Goal: Transaction & Acquisition: Purchase product/service

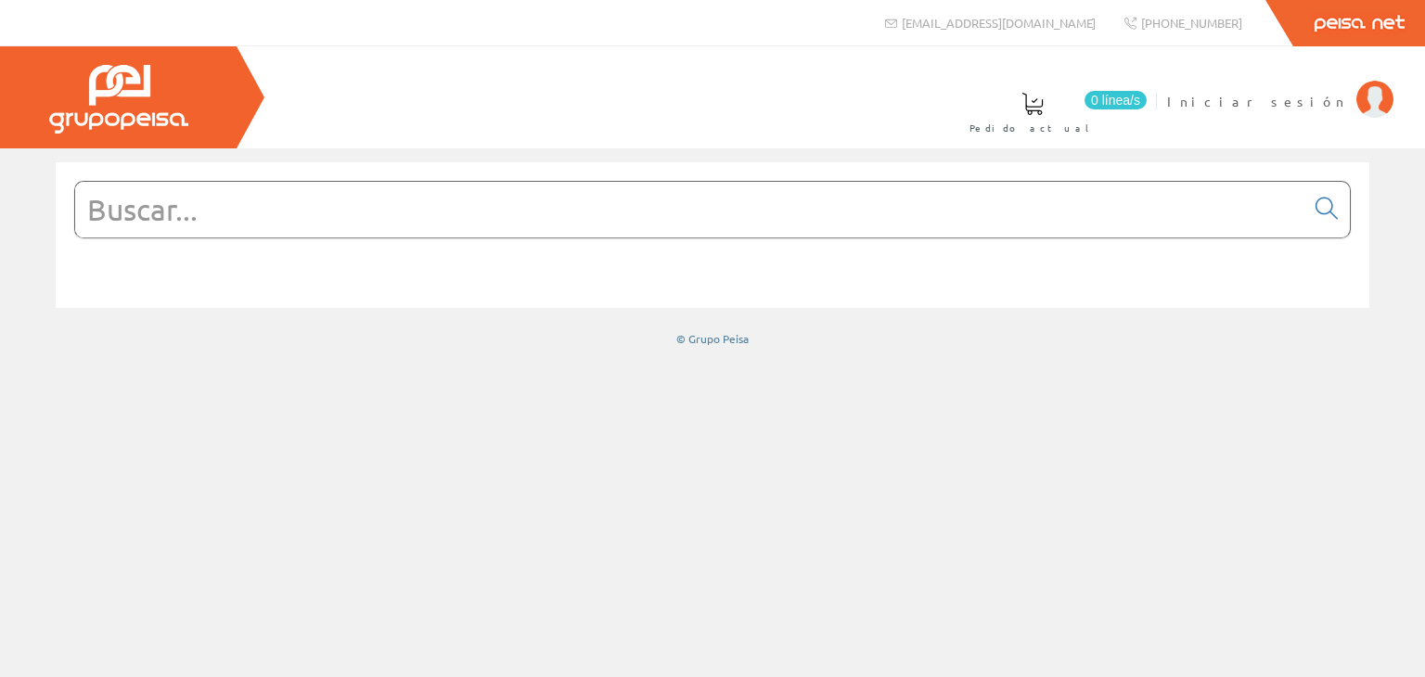
click at [241, 209] on input "text" at bounding box center [689, 210] width 1229 height 56
click at [250, 236] on input "text" at bounding box center [689, 210] width 1229 height 56
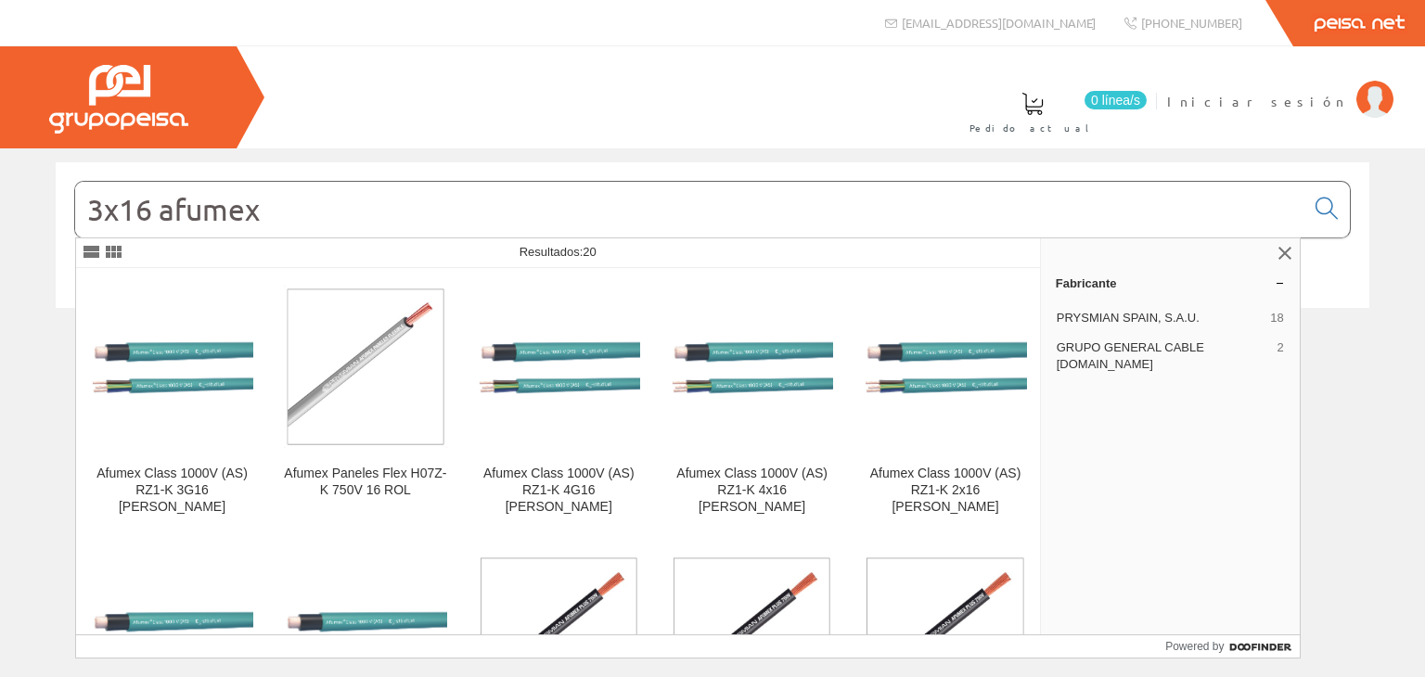
type input "3x16 afumex"
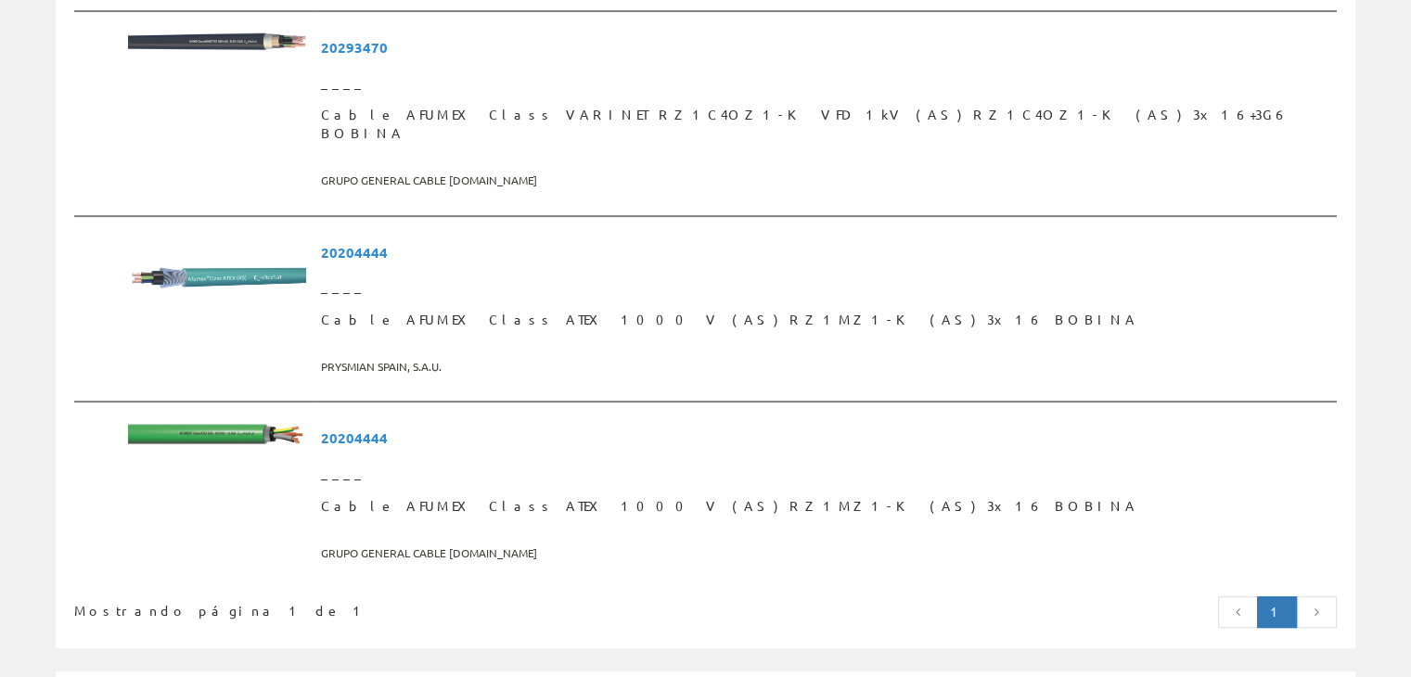
scroll to position [649, 0]
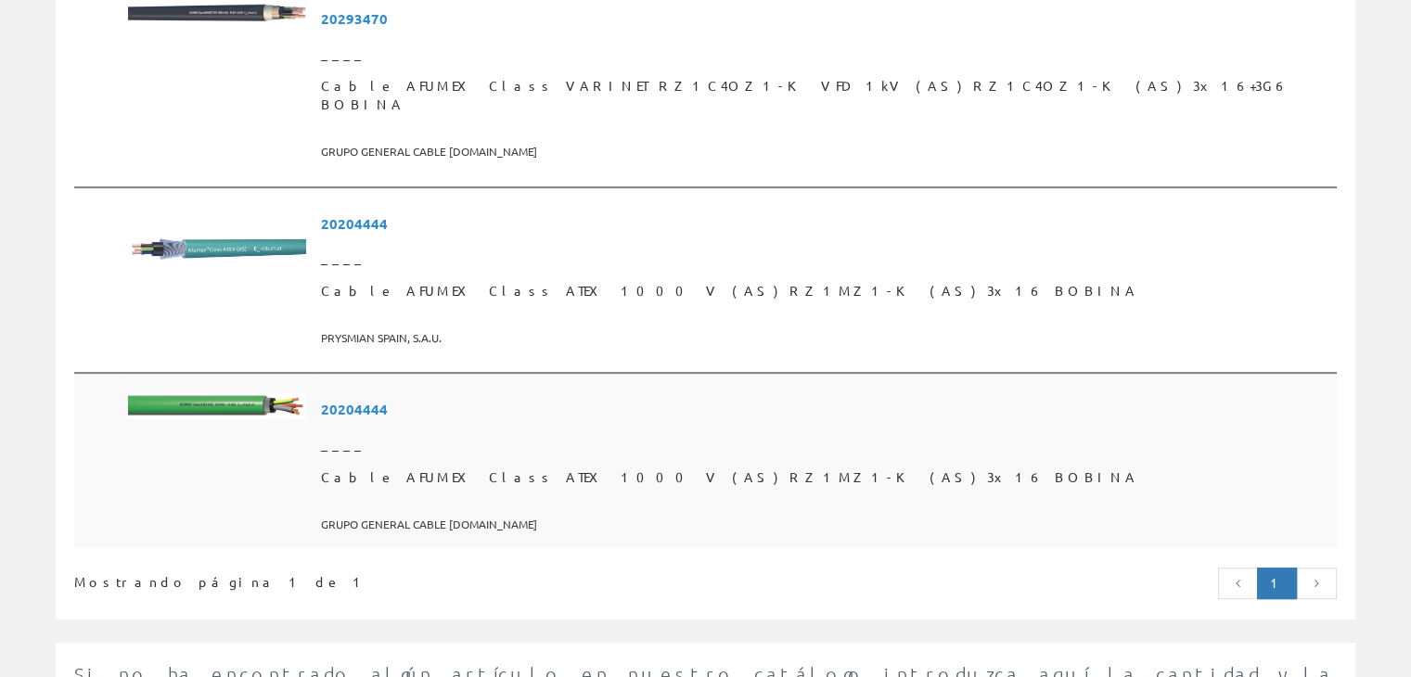
click at [508, 461] on span "Cable AFUMEX Class ATEX 1000 V (AS) RZ1MZ1-K (AS) 3x16 BOBINA" at bounding box center [825, 477] width 1008 height 33
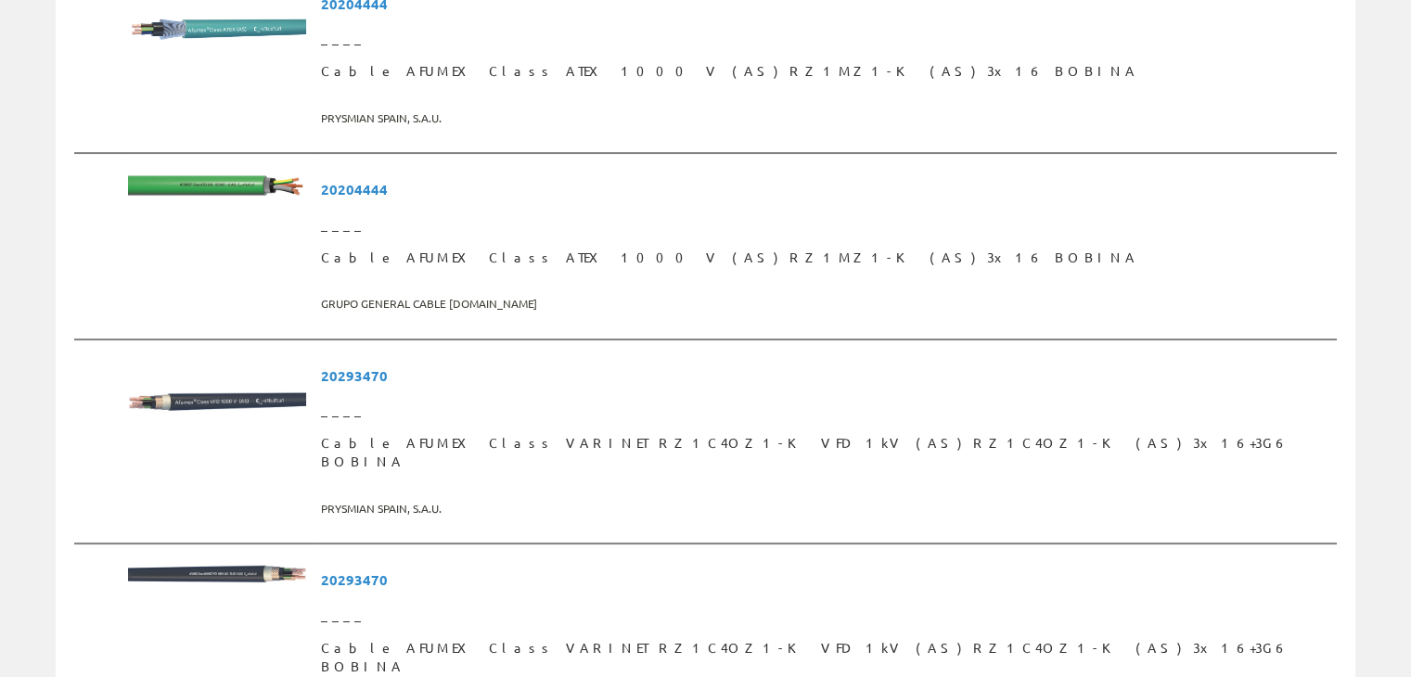
scroll to position [464, 0]
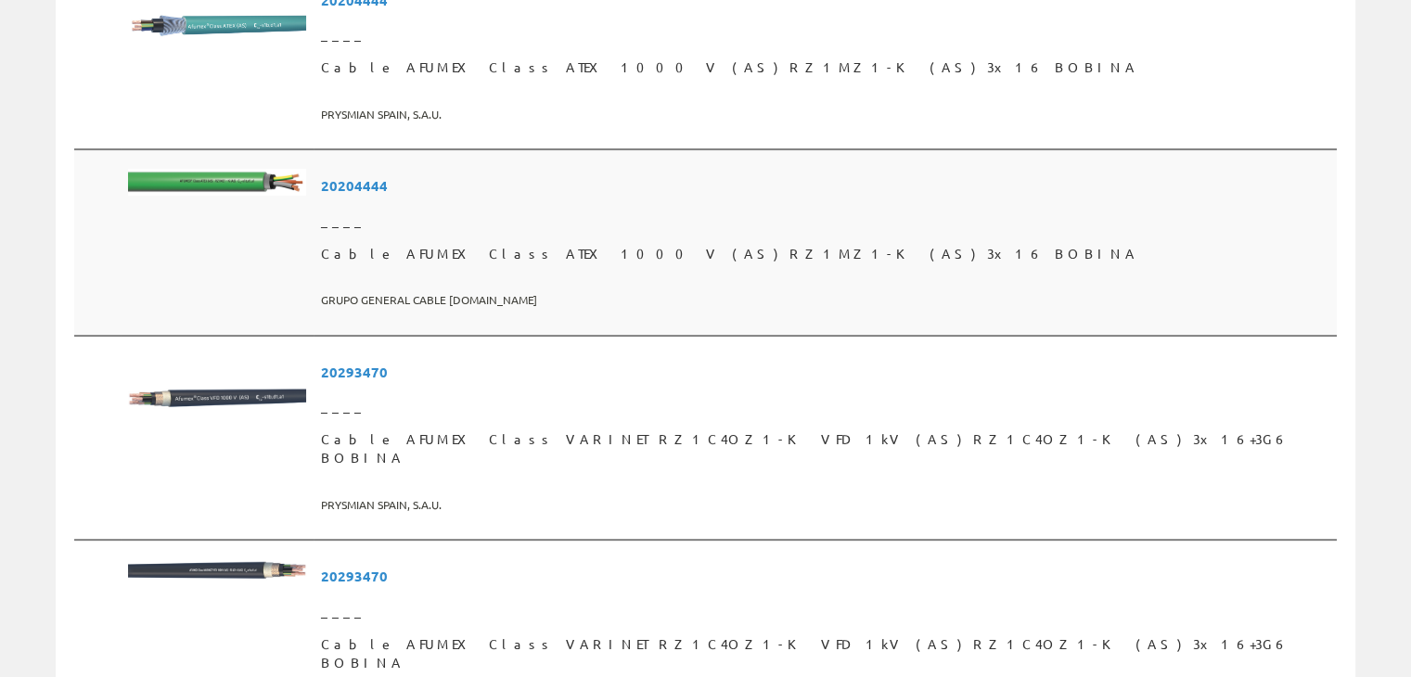
click at [475, 248] on span "Cable AFUMEX Class ATEX 1000 V (AS) RZ1MZ1-K (AS) 3x16 BOBINA" at bounding box center [825, 253] width 1008 height 33
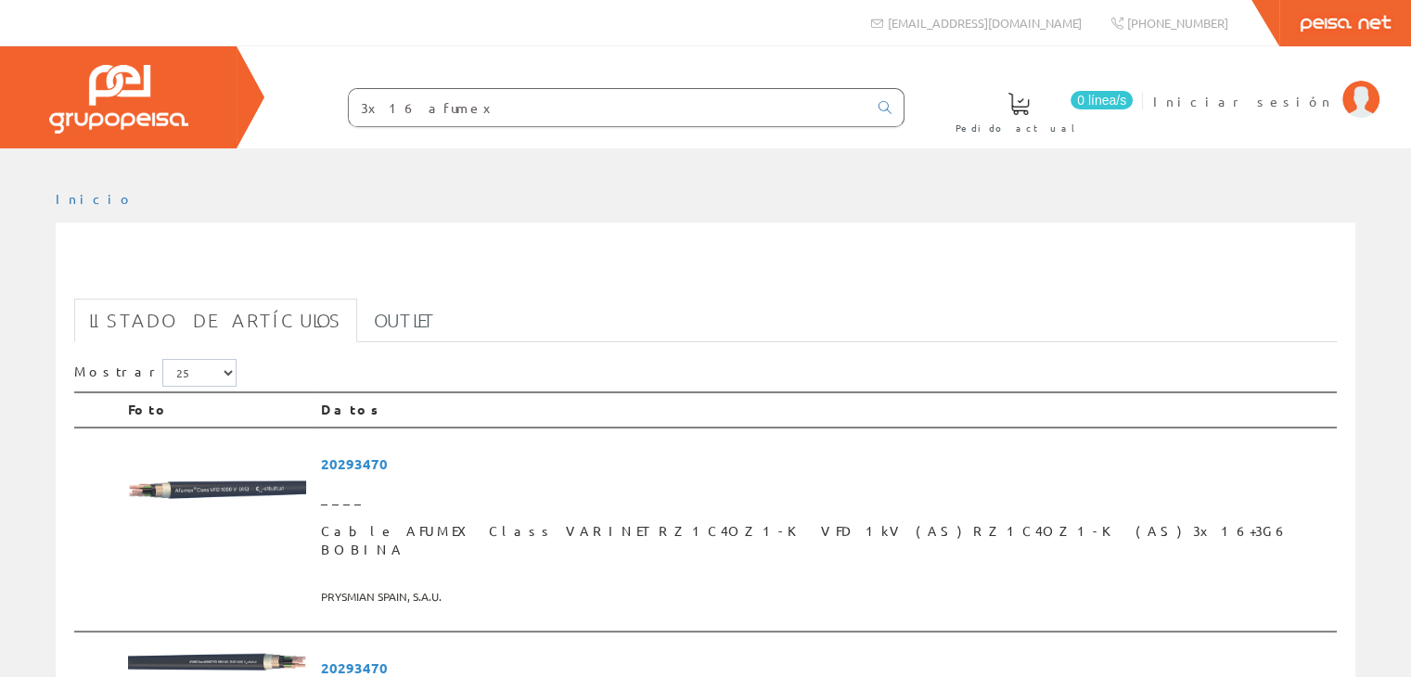
click at [442, 107] on input "3x16 afumex" at bounding box center [608, 107] width 519 height 37
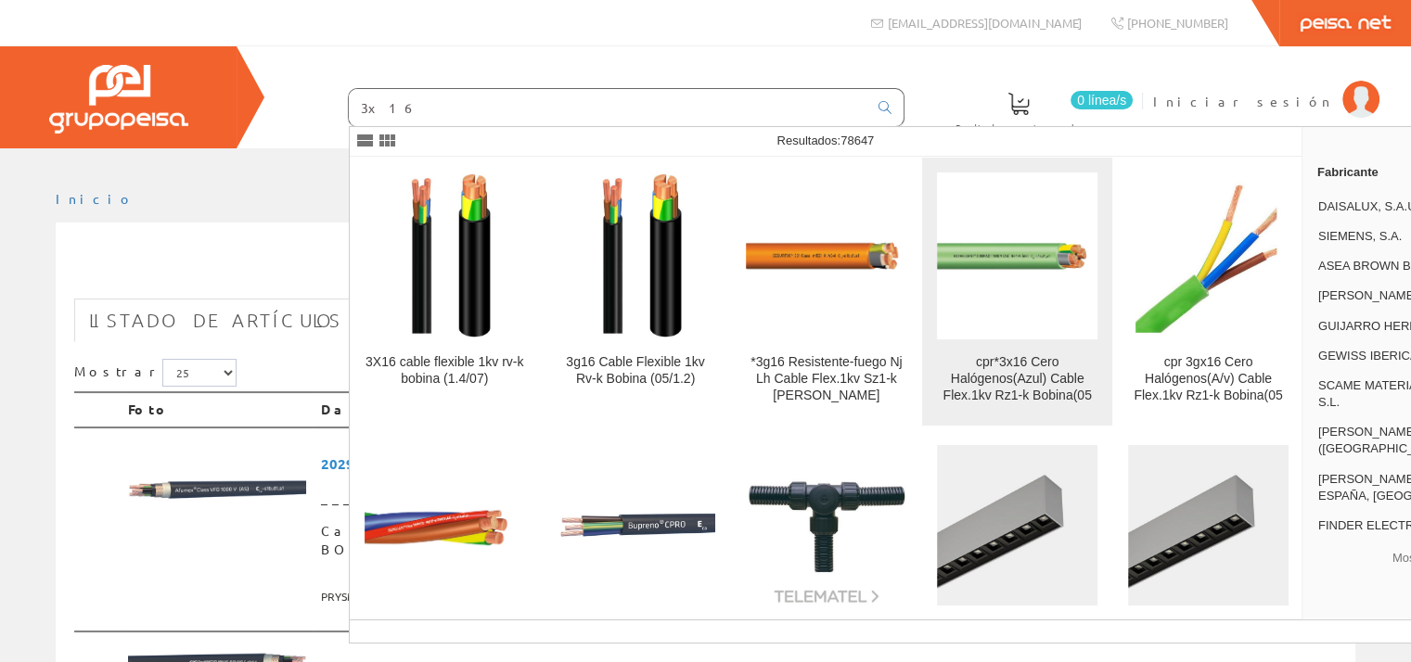
type input "3x16"
click at [994, 366] on div "cpr*3x16 Cero Halógenos(Azul) Cable Flex.1kv Rz1-k Bobina(05" at bounding box center [1017, 379] width 160 height 50
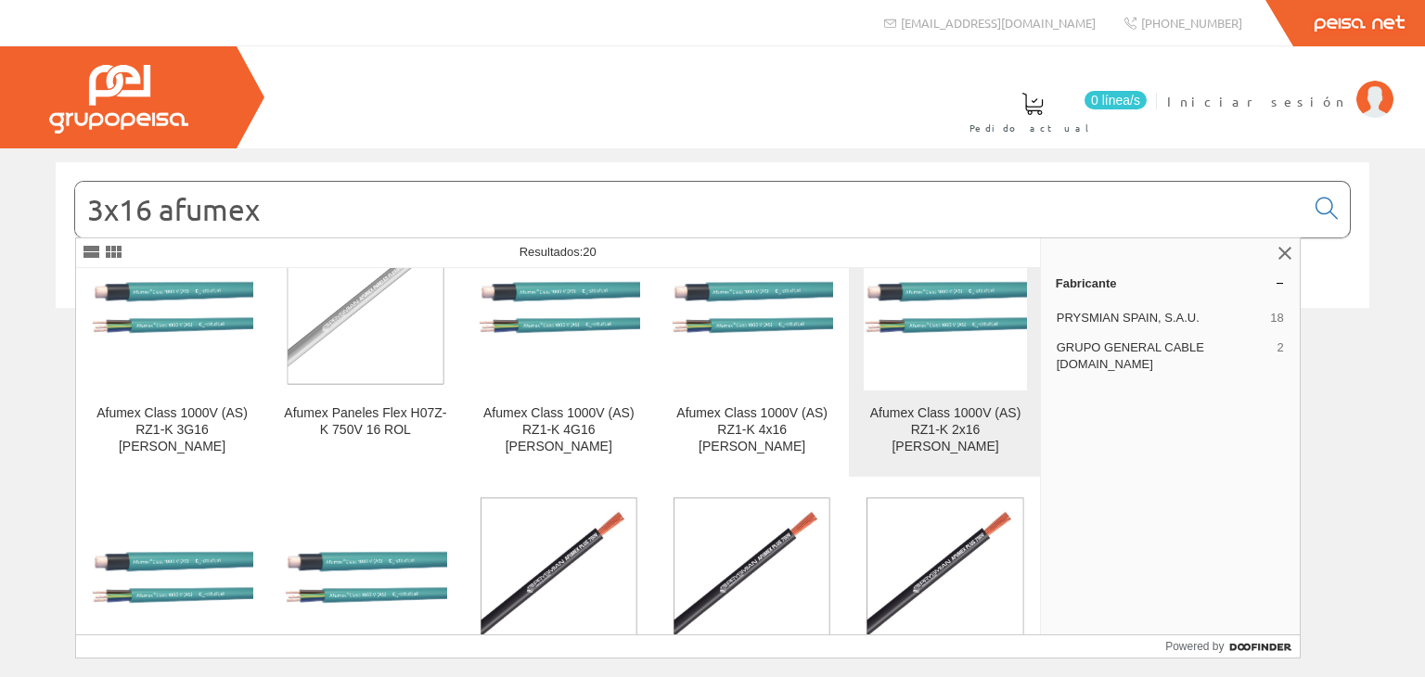
scroll to position [93, 0]
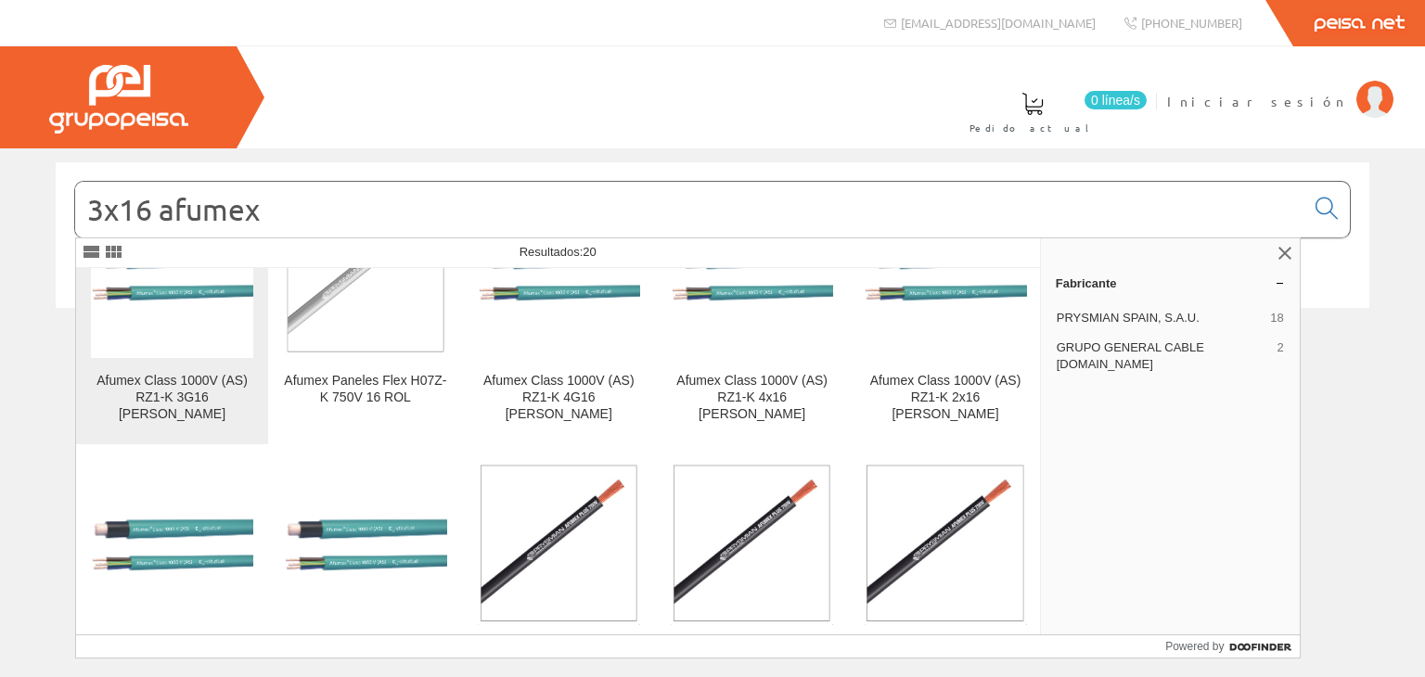
click at [149, 287] on img at bounding box center [172, 273] width 162 height 73
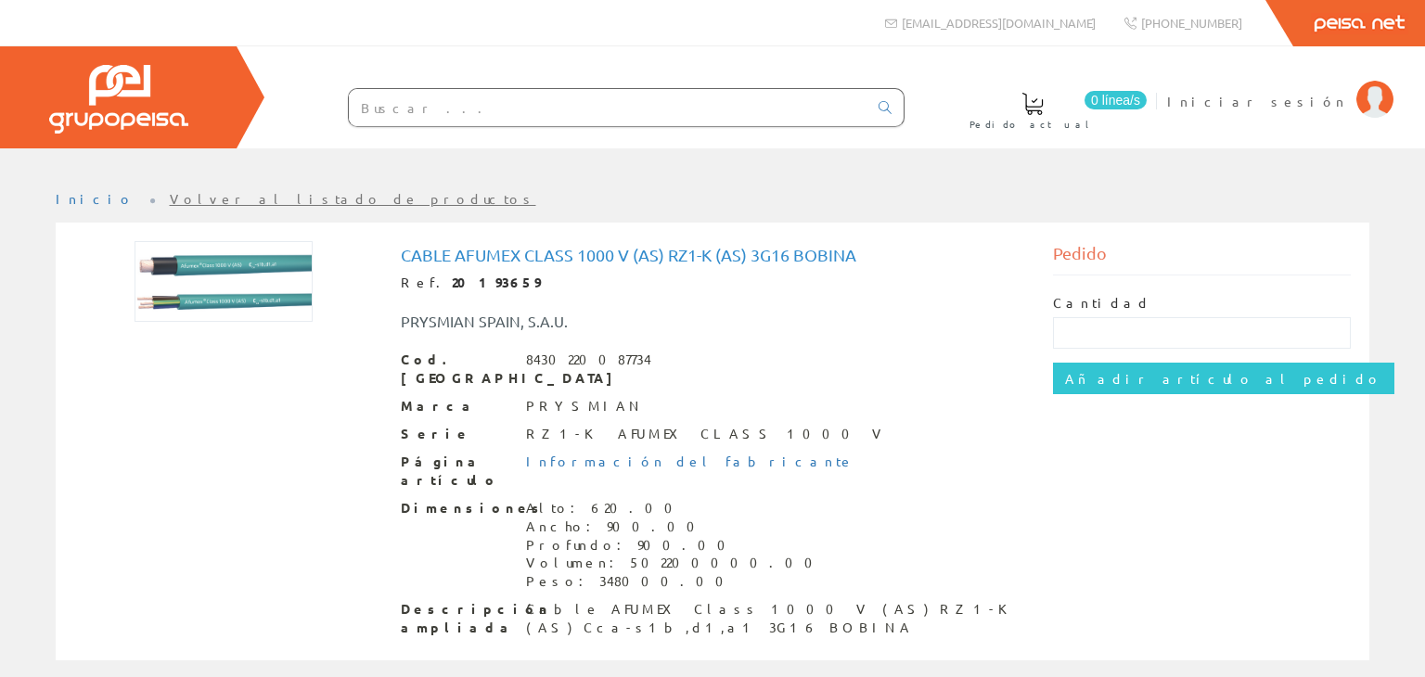
click at [1125, 298] on div "Cantidad" at bounding box center [1202, 321] width 299 height 55
click at [1083, 295] on label "Cantidad" at bounding box center [1102, 303] width 98 height 19
click at [1182, 295] on div "Cantidad" at bounding box center [1202, 321] width 299 height 55
drag, startPoint x: 1246, startPoint y: 297, endPoint x: 1289, endPoint y: 301, distance: 43.8
click at [1268, 301] on div "Cantidad" at bounding box center [1202, 321] width 299 height 55
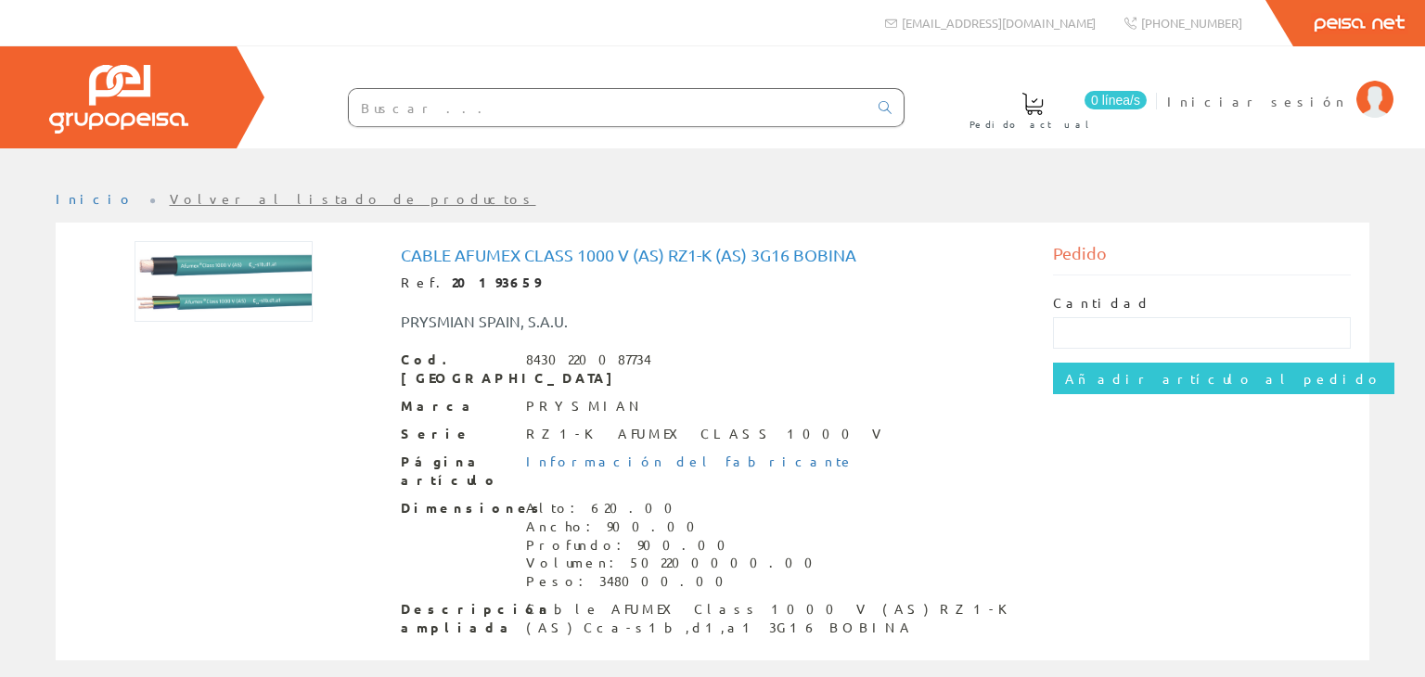
click at [1303, 301] on div "Cantidad" at bounding box center [1202, 321] width 299 height 55
click at [1138, 255] on div "Pedido" at bounding box center [1202, 258] width 299 height 34
click at [1303, 100] on span "Iniciar sesión" at bounding box center [1257, 101] width 180 height 19
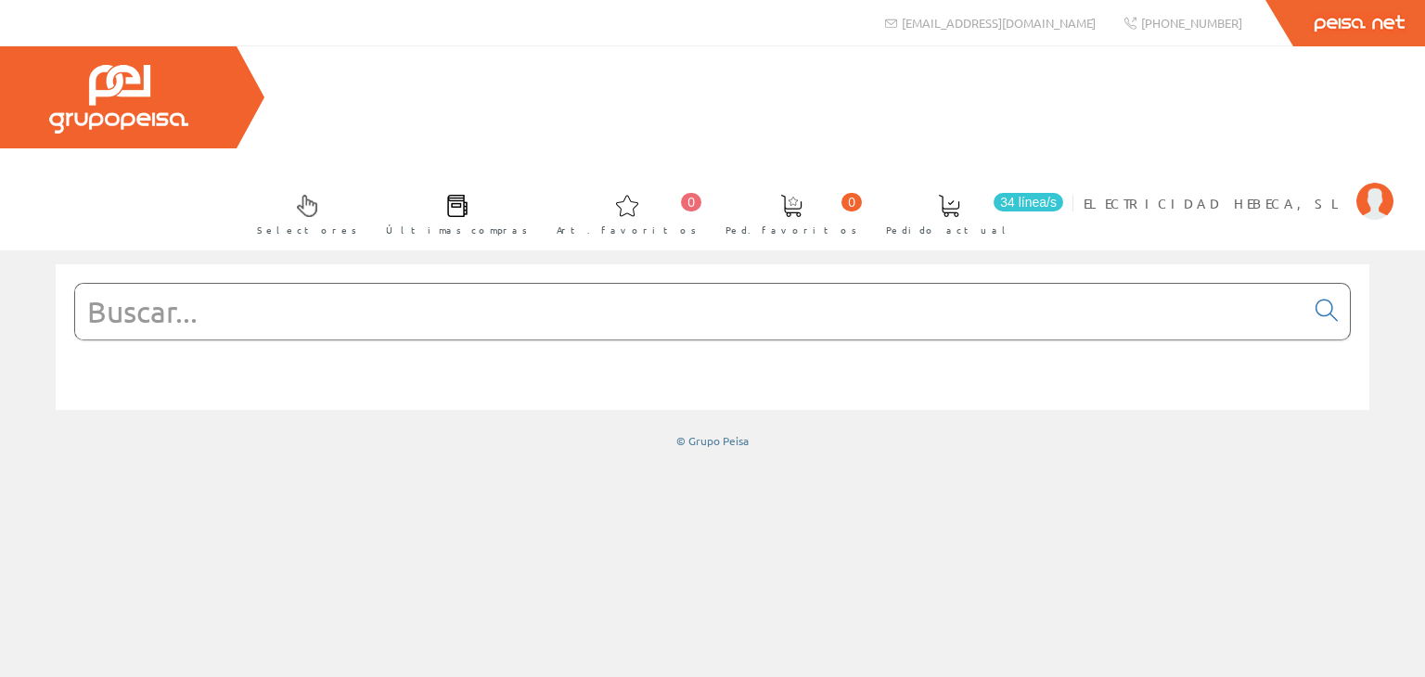
click at [212, 284] on input "text" at bounding box center [689, 312] width 1229 height 56
click at [219, 284] on input "text" at bounding box center [689, 312] width 1229 height 56
click at [209, 284] on input "text" at bounding box center [689, 312] width 1229 height 56
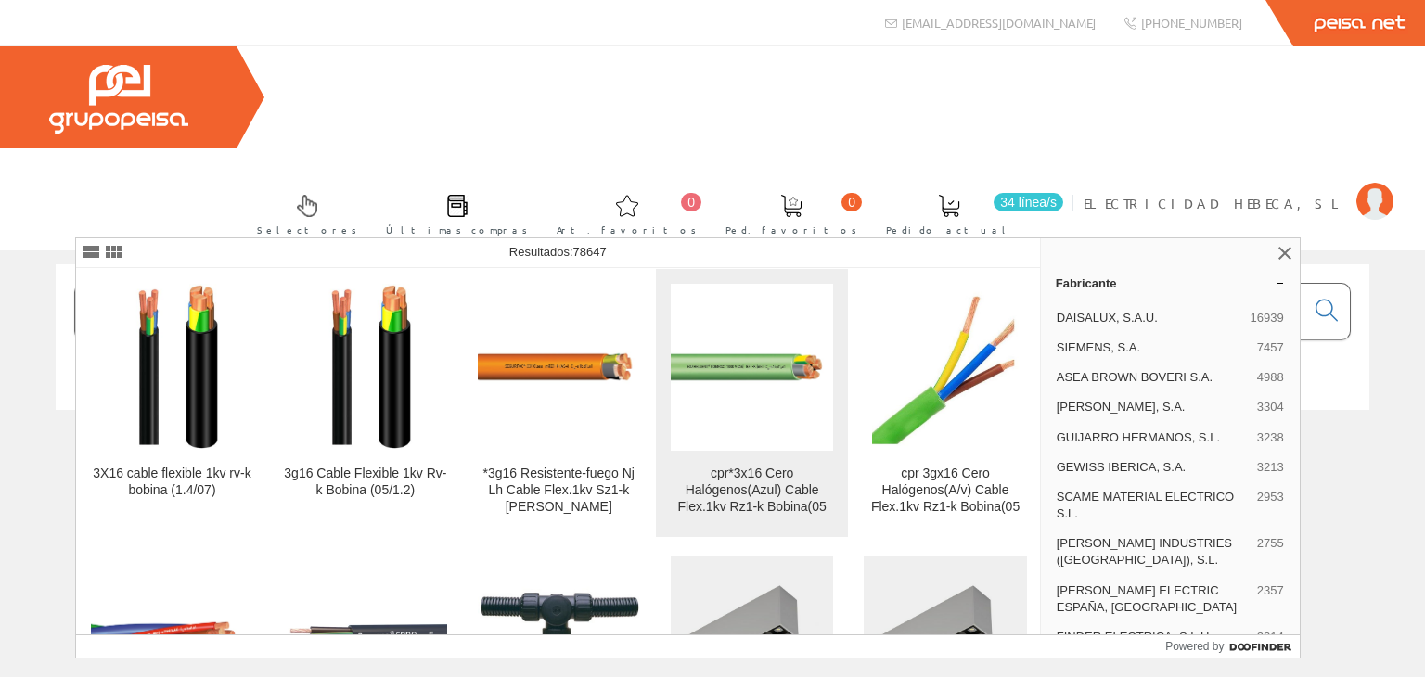
type input "3x16"
click at [735, 466] on div "cpr*3x16 Cero Halógenos(Azul) Cable Flex.1kv Rz1-k Bobina(05" at bounding box center [752, 491] width 162 height 50
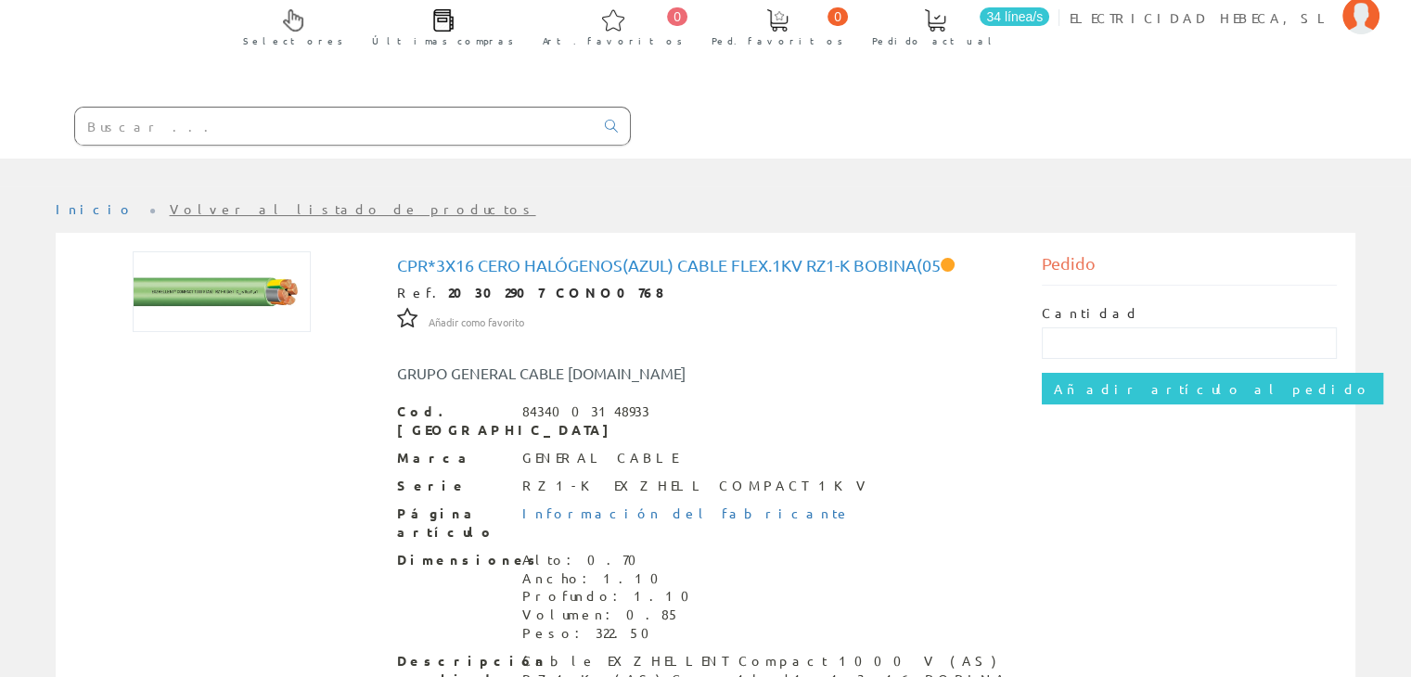
scroll to position [267, 0]
